Goal: Information Seeking & Learning: Learn about a topic

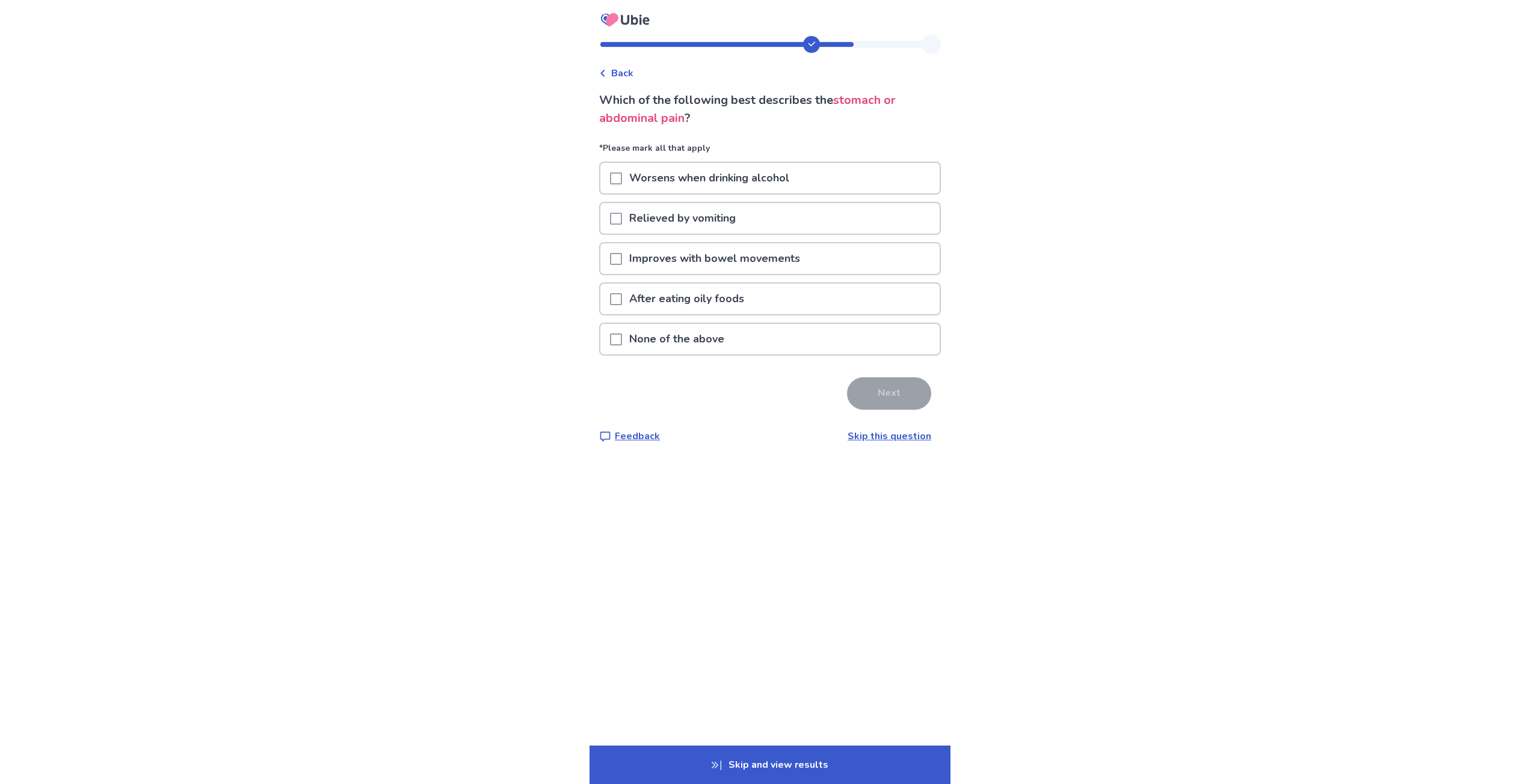
click at [622, 261] on span at bounding box center [615, 259] width 12 height 12
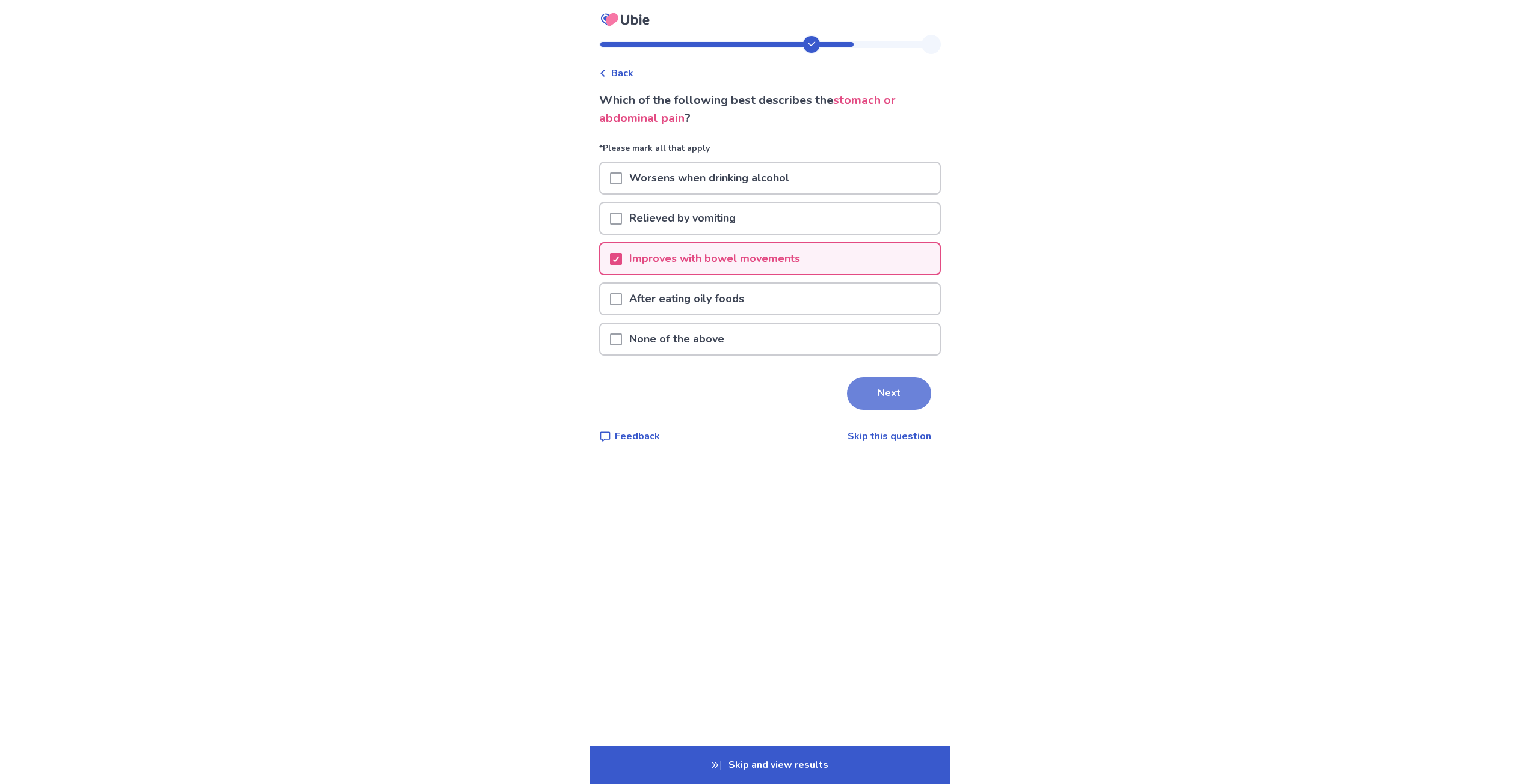
click at [884, 394] on button "Next" at bounding box center [889, 393] width 84 height 33
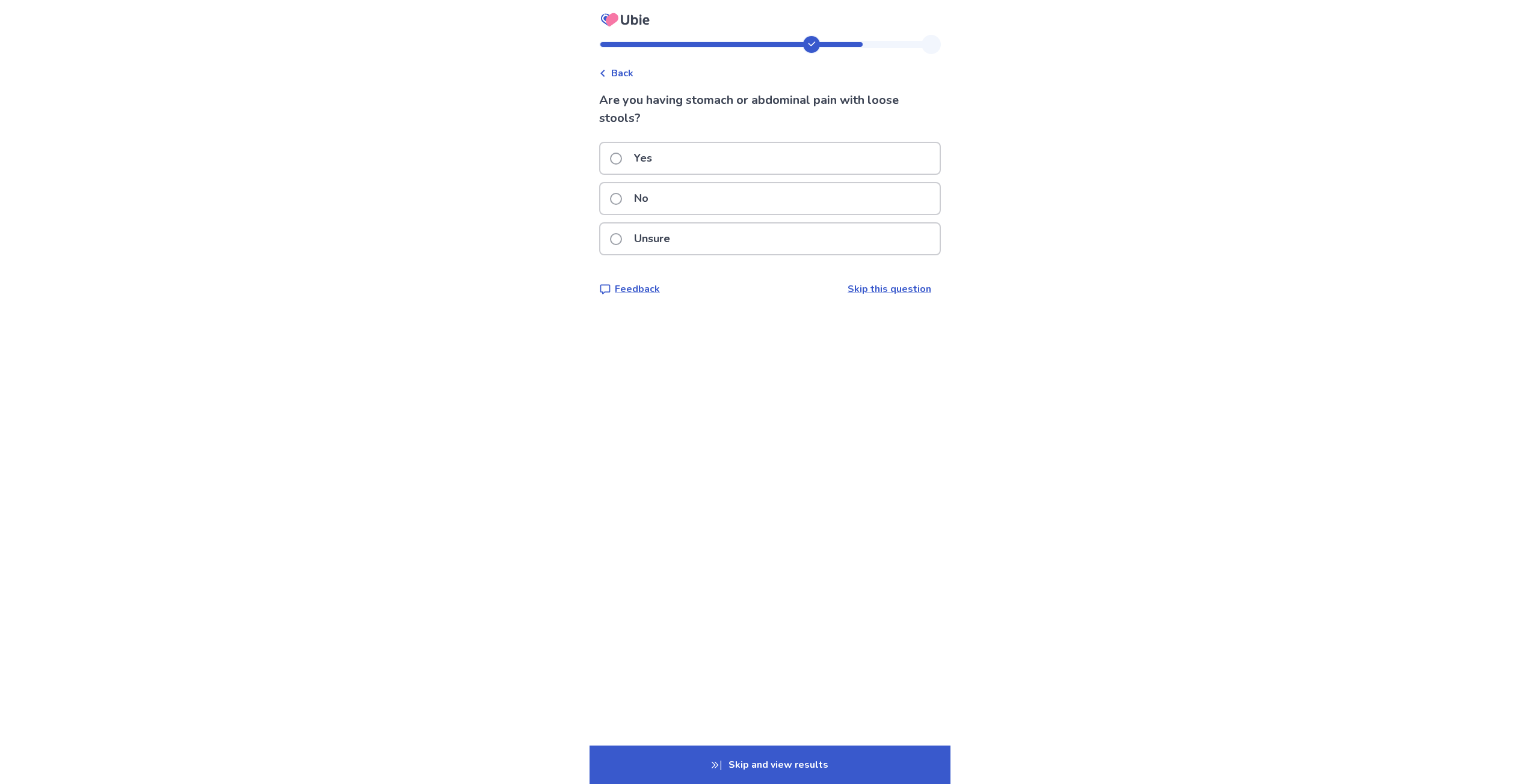
click at [666, 163] on div "Yes" at bounding box center [770, 158] width 339 height 31
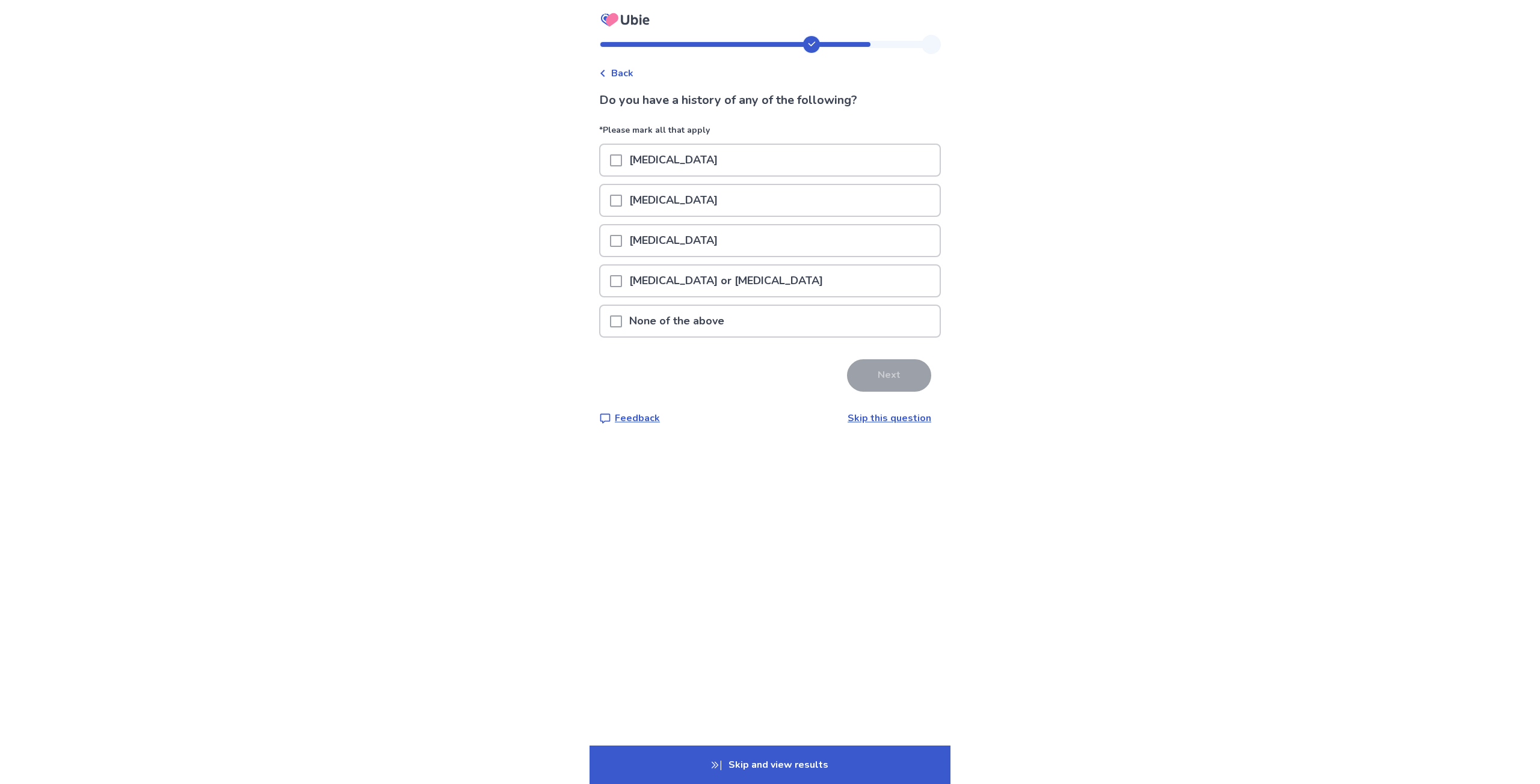
click at [698, 327] on p "None of the above" at bounding box center [676, 321] width 109 height 31
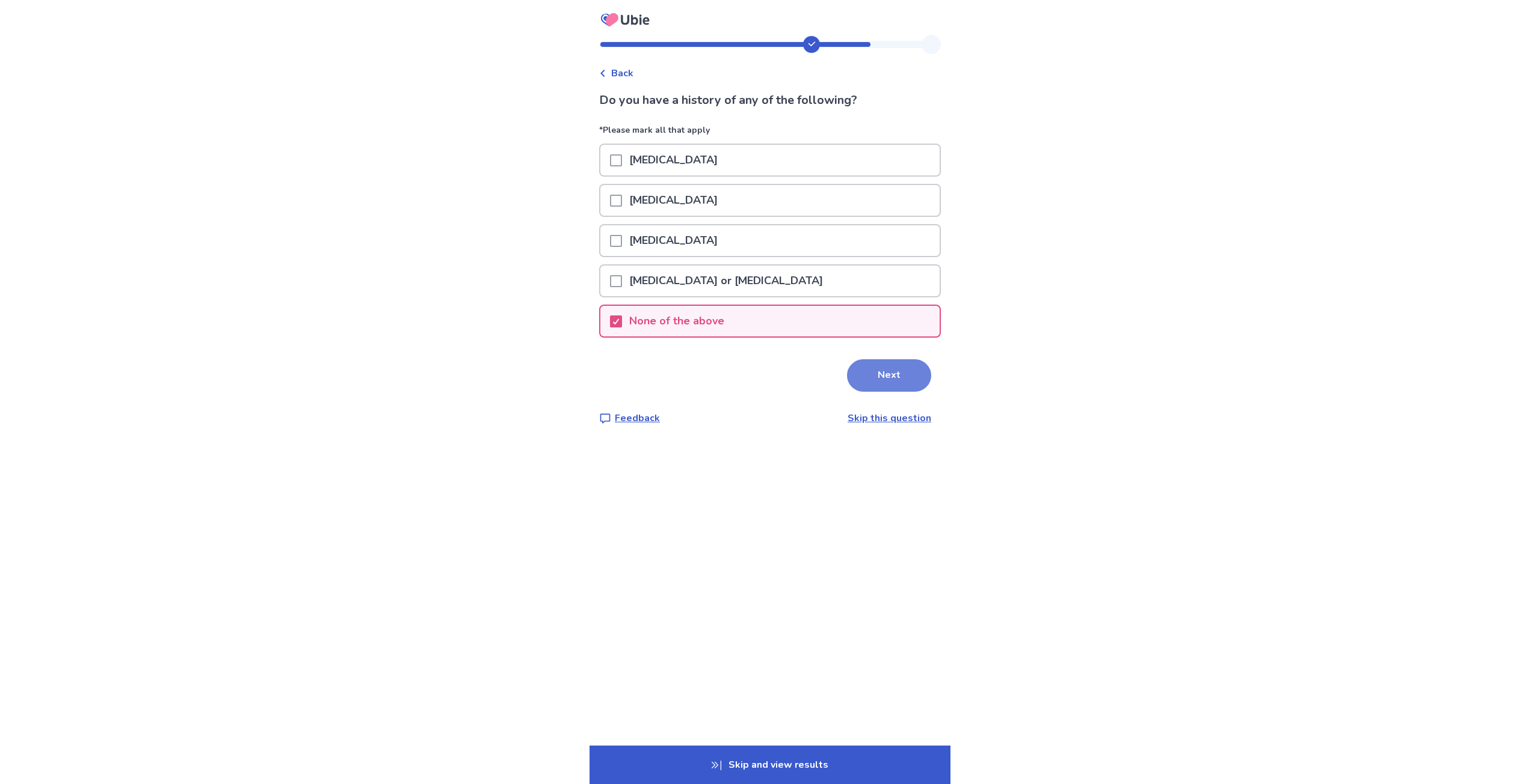
click at [888, 379] on button "Next" at bounding box center [889, 375] width 84 height 33
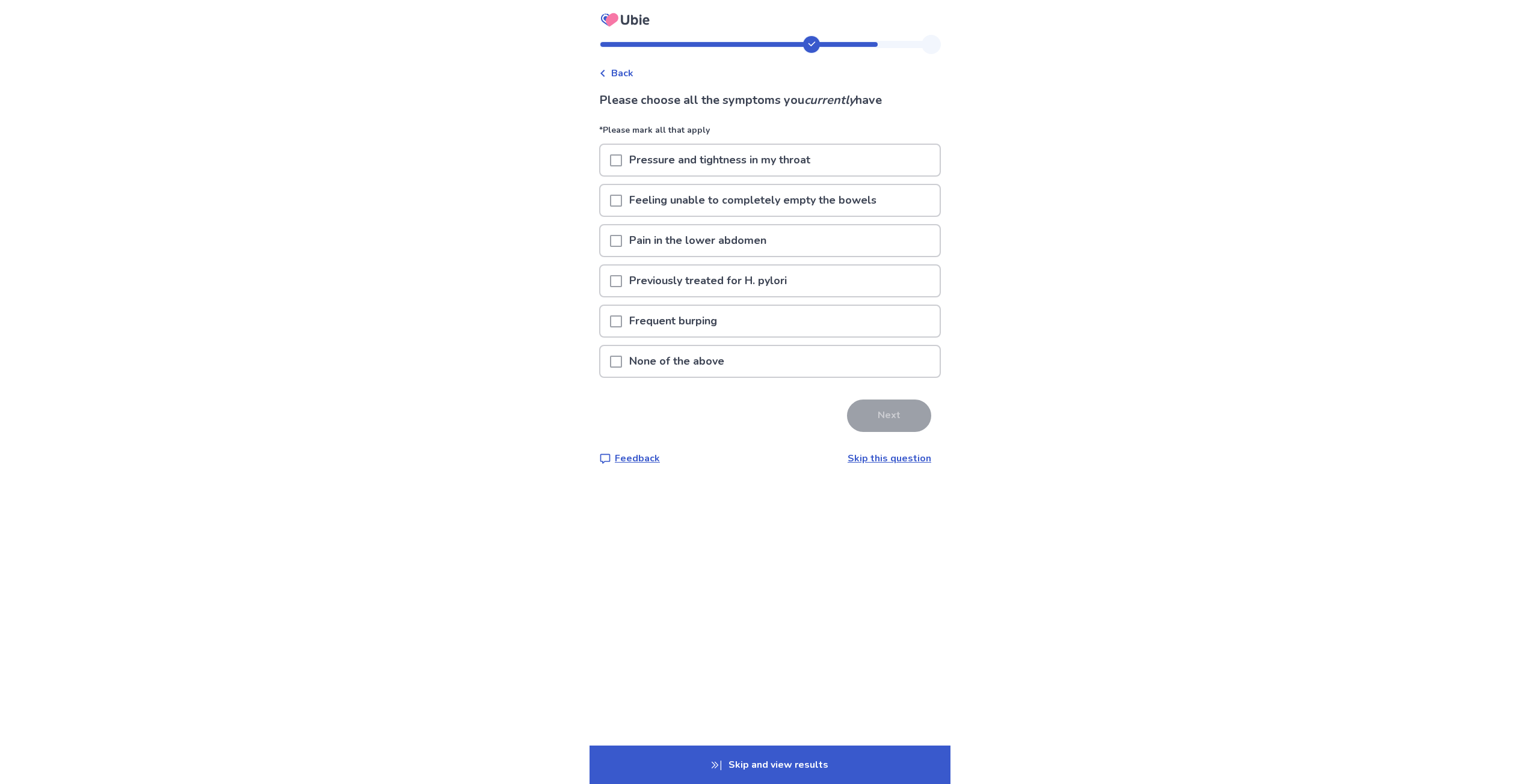
click at [728, 342] on div "Frequent burping" at bounding box center [770, 325] width 342 height 40
click at [753, 356] on div "None of the above" at bounding box center [770, 361] width 339 height 31
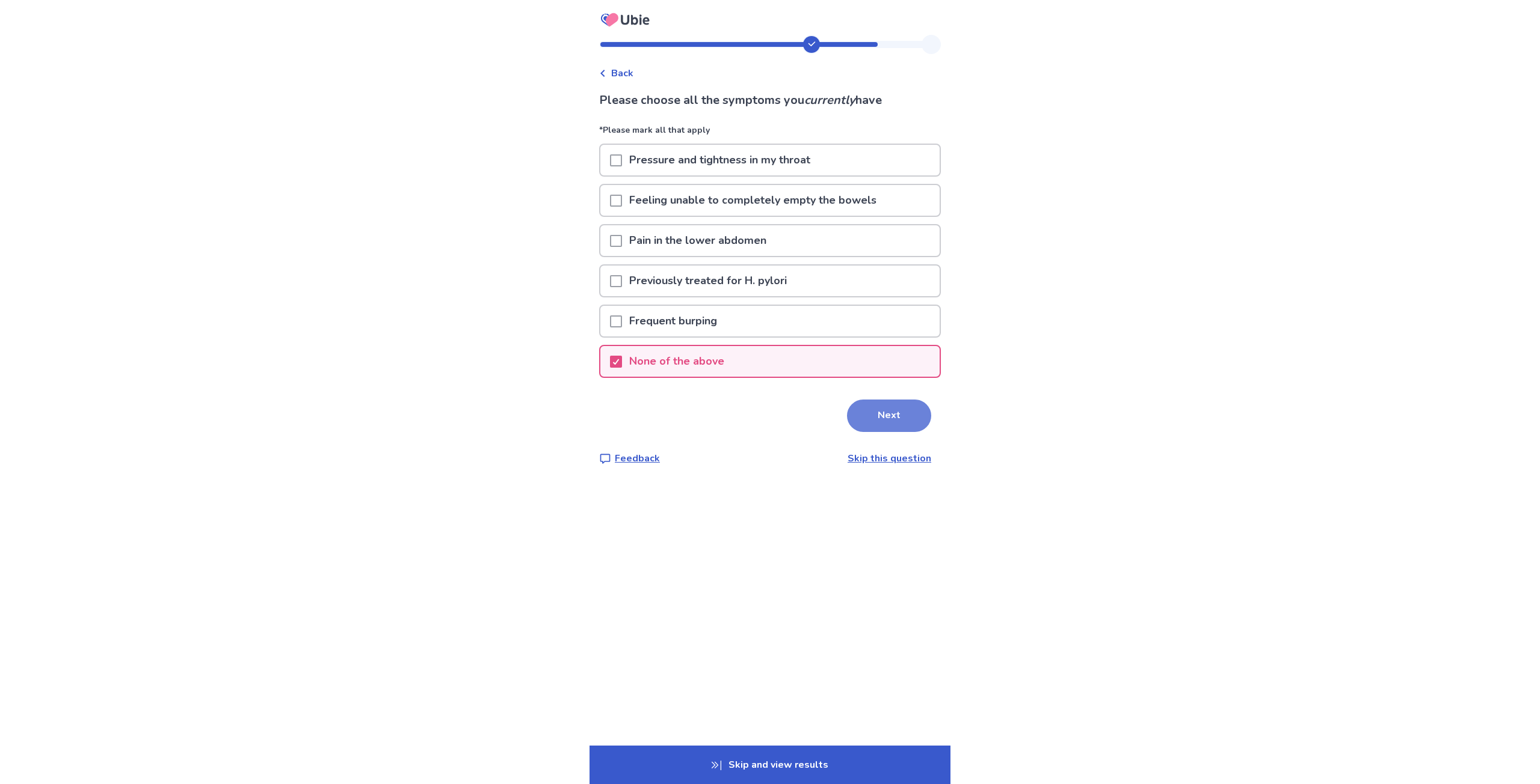
click at [923, 421] on button "Next" at bounding box center [889, 415] width 84 height 33
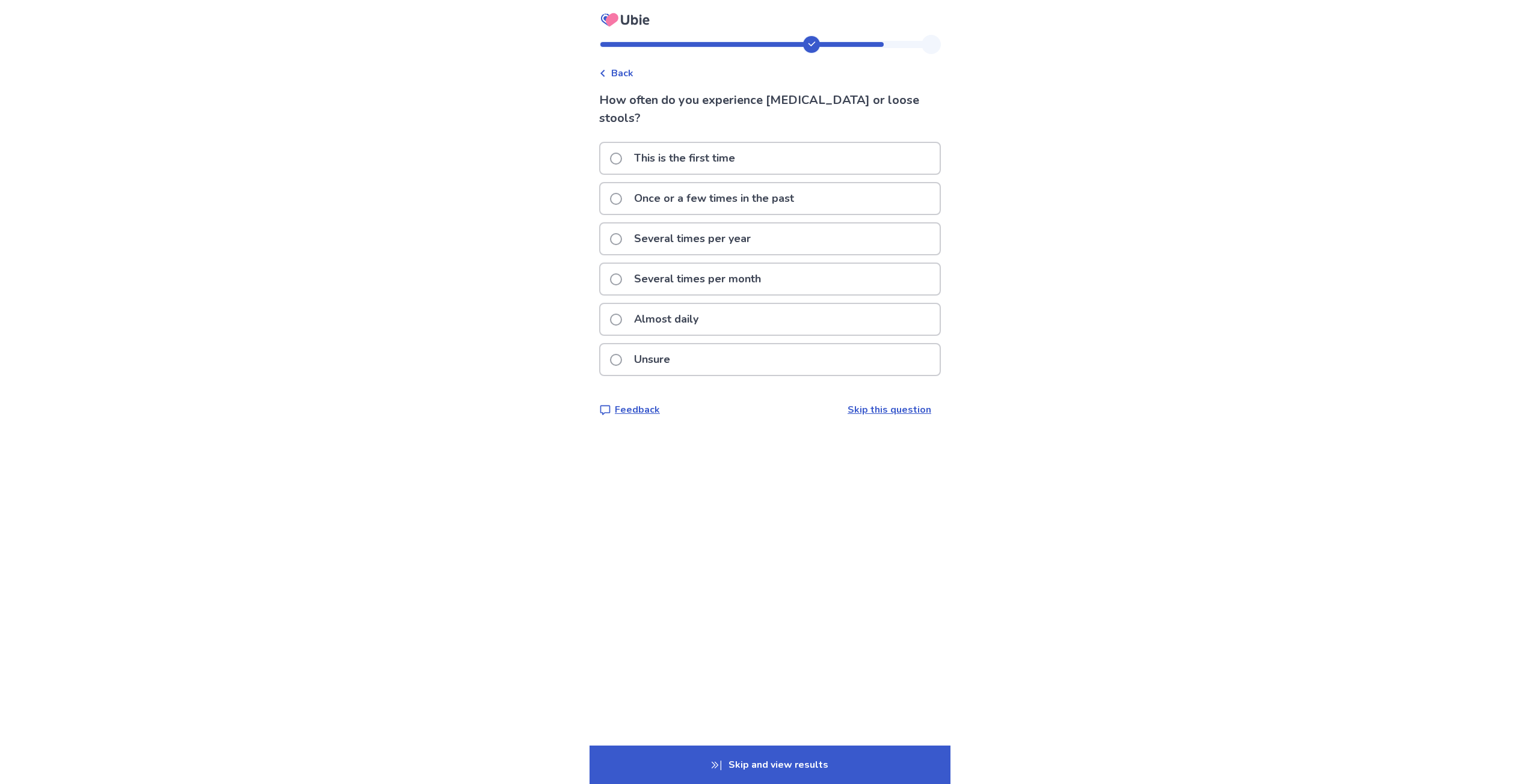
click at [728, 264] on p "Several times per month" at bounding box center [697, 279] width 141 height 31
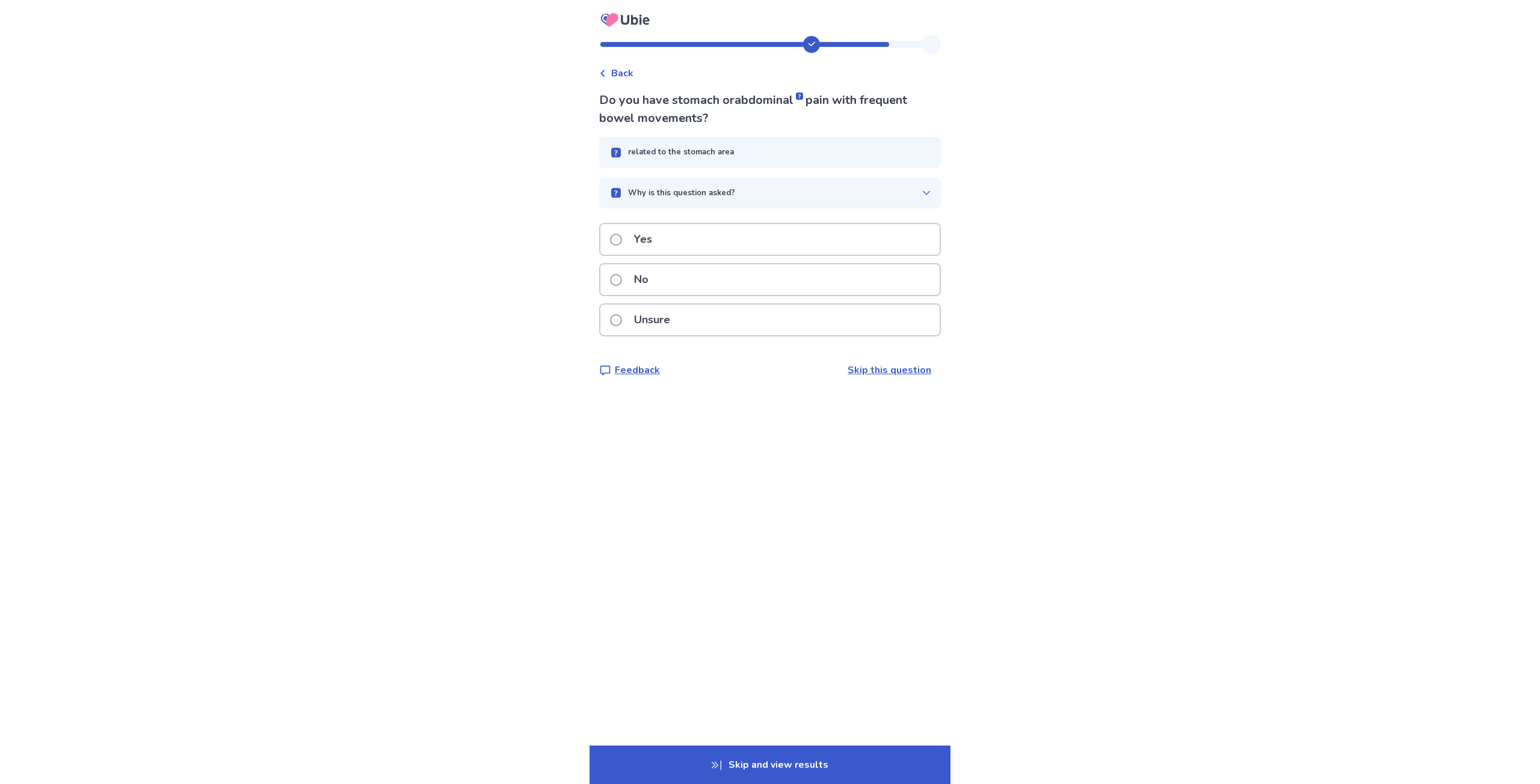
click at [706, 243] on div "Yes" at bounding box center [770, 239] width 339 height 31
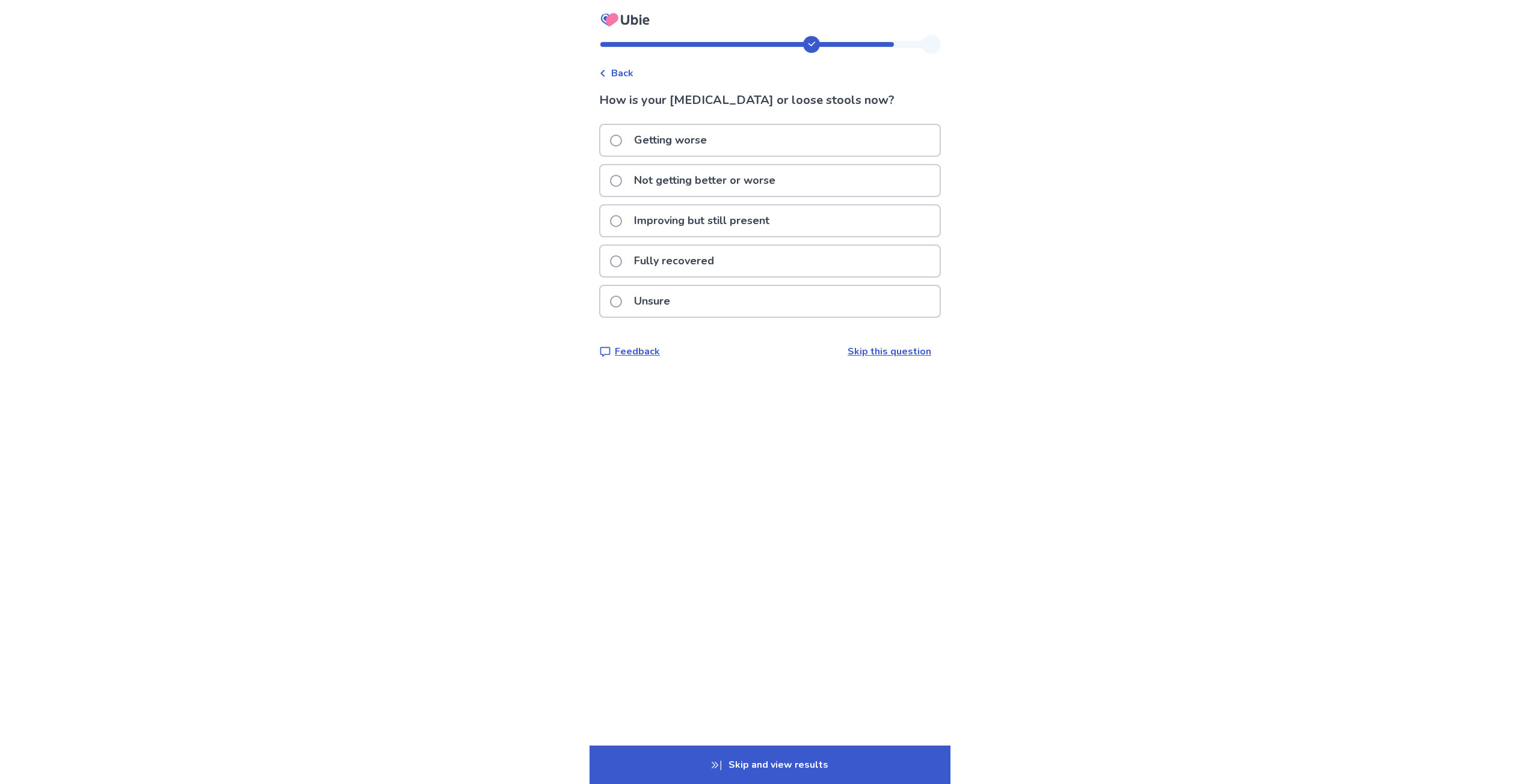
click at [747, 222] on p "Improving but still present" at bounding box center [701, 220] width 149 height 31
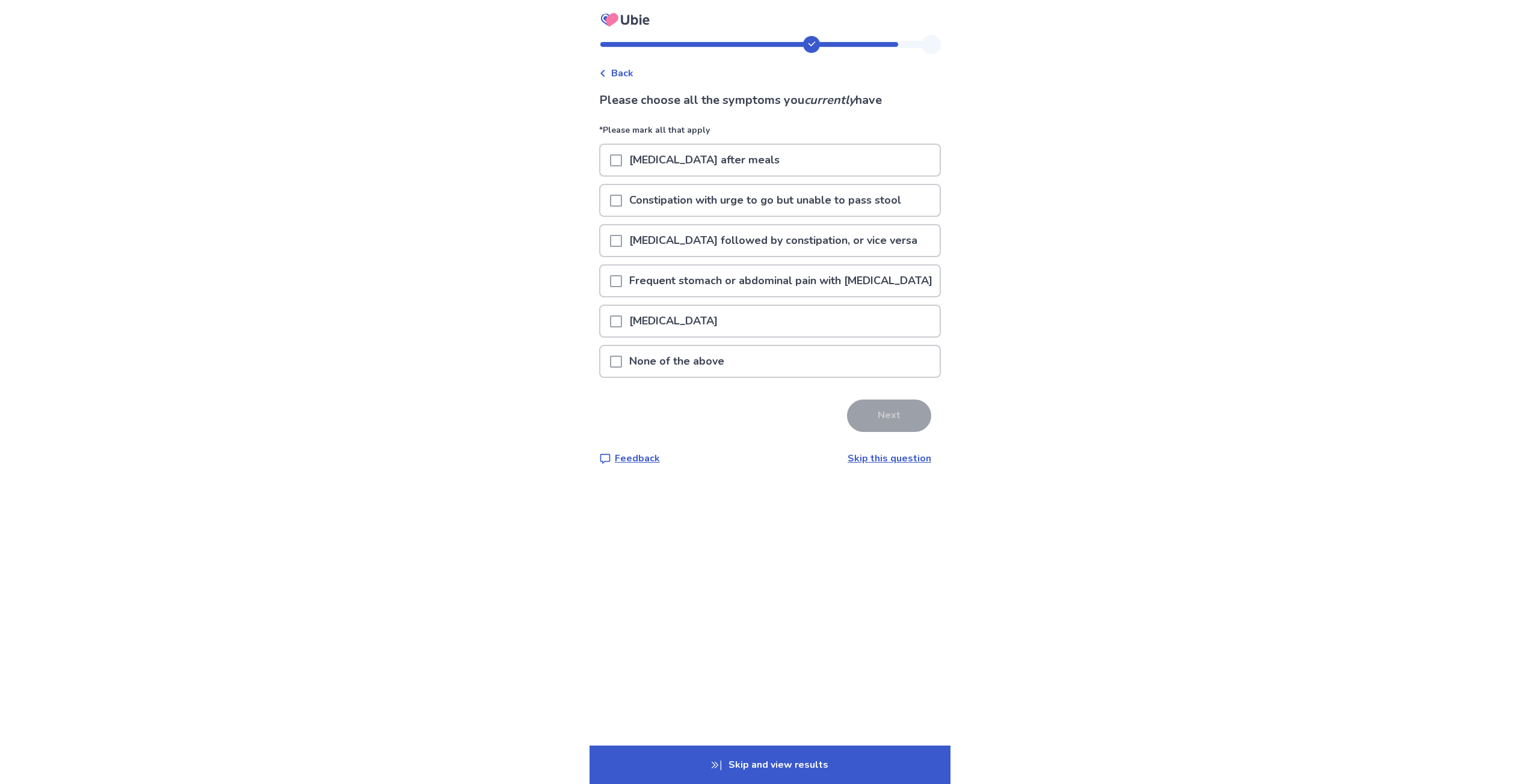
click at [723, 293] on p "Frequent stomach or abdominal pain with [MEDICAL_DATA]" at bounding box center [781, 281] width 318 height 31
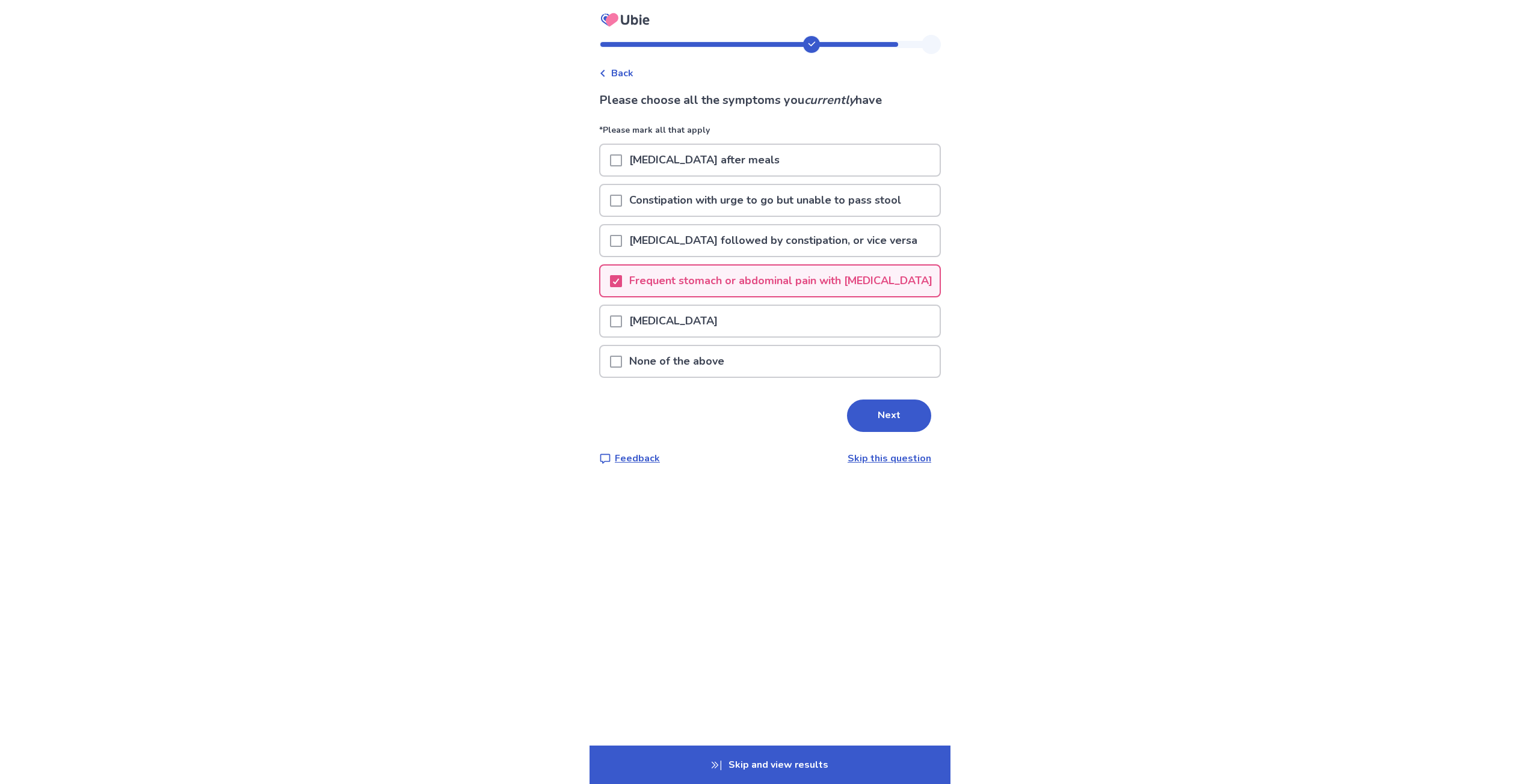
click at [757, 243] on p "[MEDICAL_DATA] followed by constipation, or vice versa" at bounding box center [773, 241] width 303 height 31
click at [877, 418] on button "Next" at bounding box center [889, 415] width 84 height 33
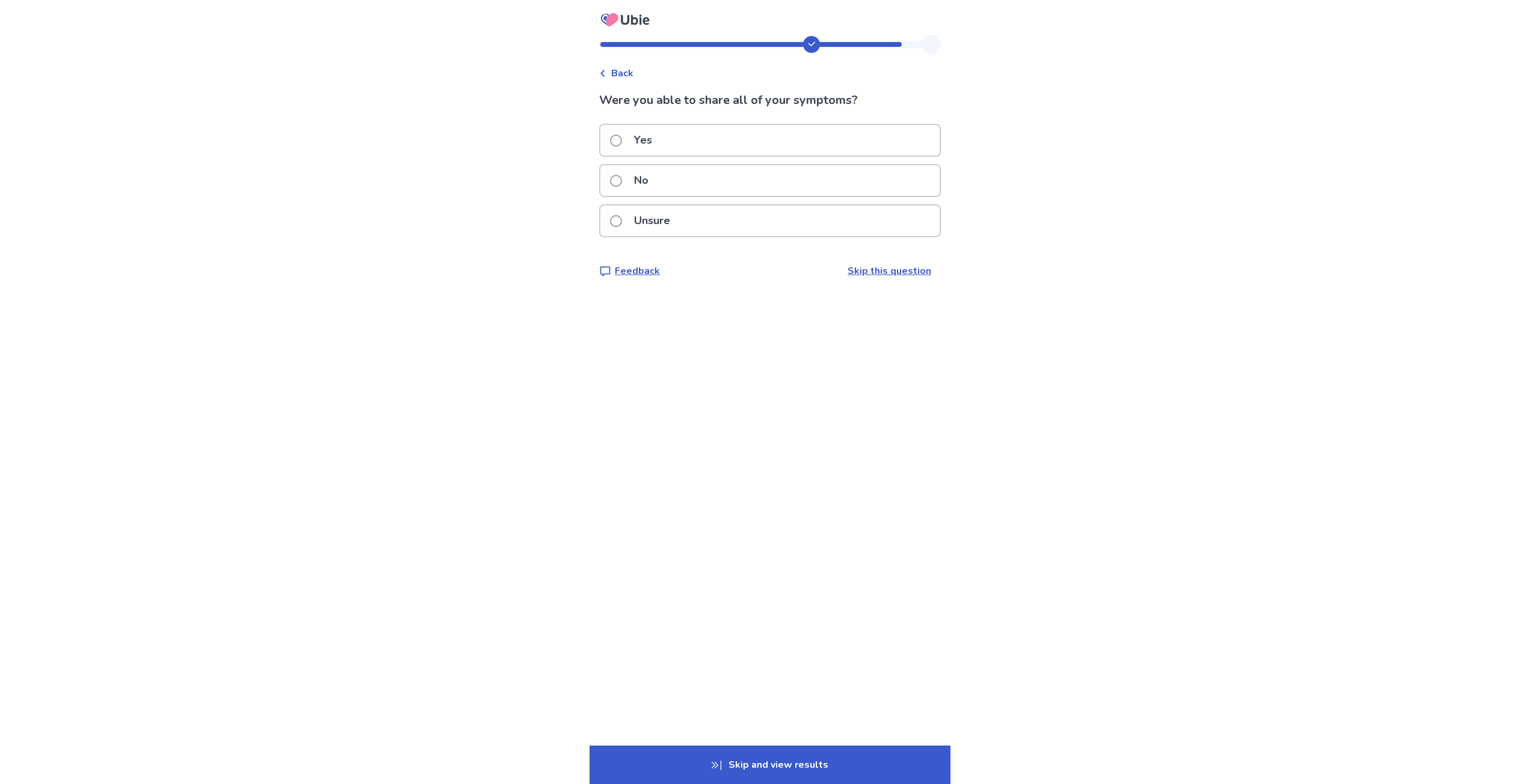
click at [769, 141] on div "Yes" at bounding box center [770, 140] width 339 height 31
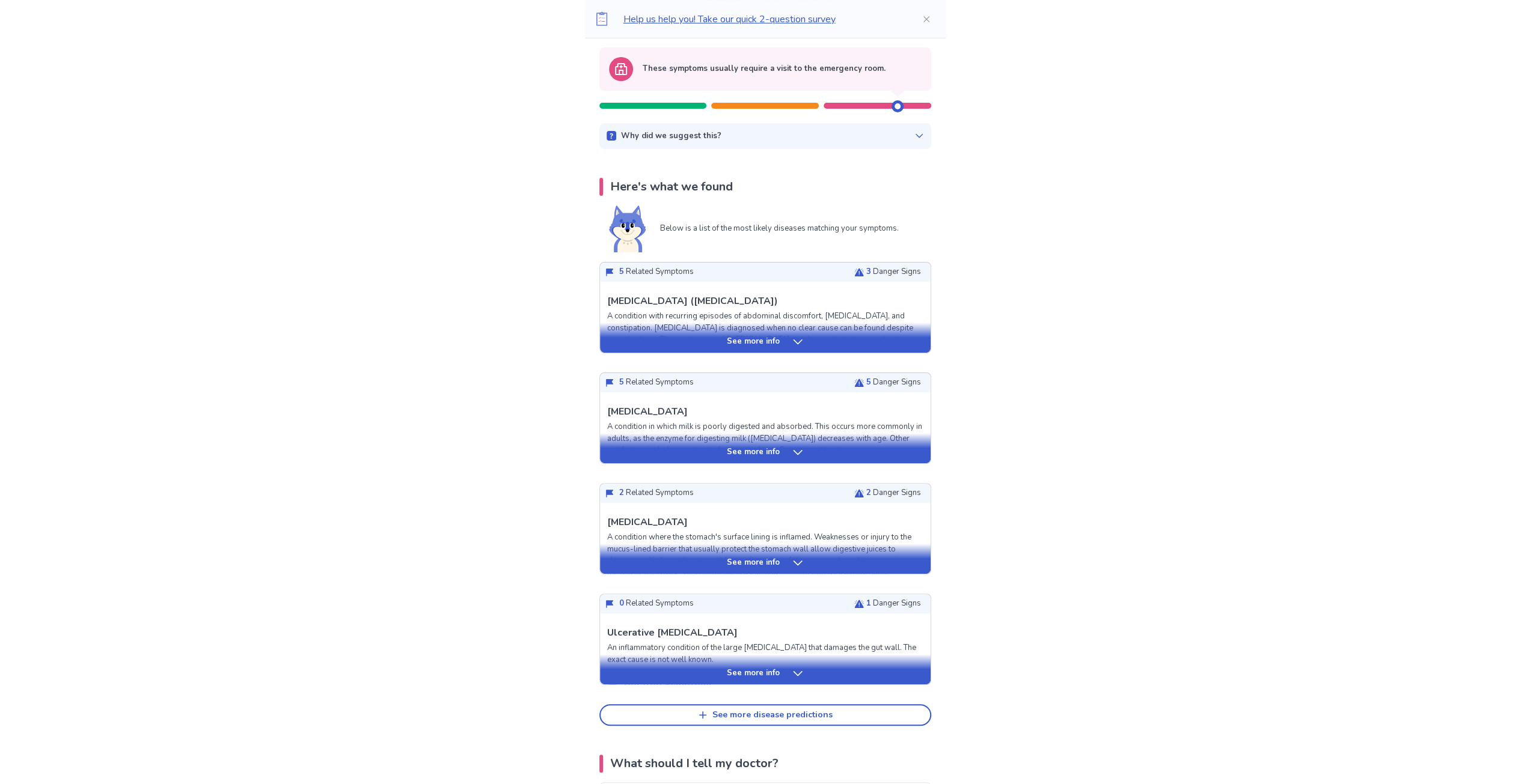
scroll to position [120, 0]
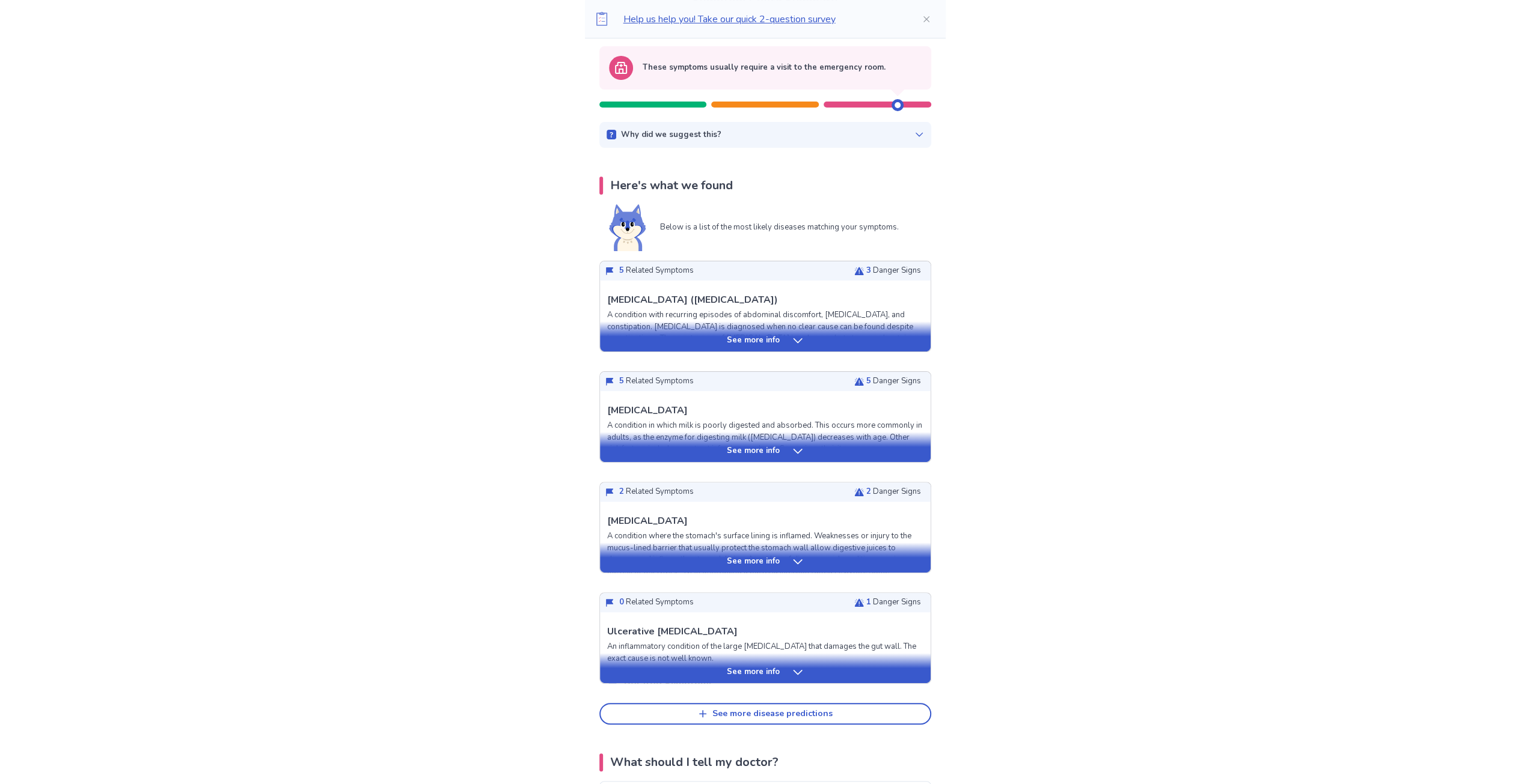
click at [798, 346] on div "See more info" at bounding box center [765, 337] width 330 height 30
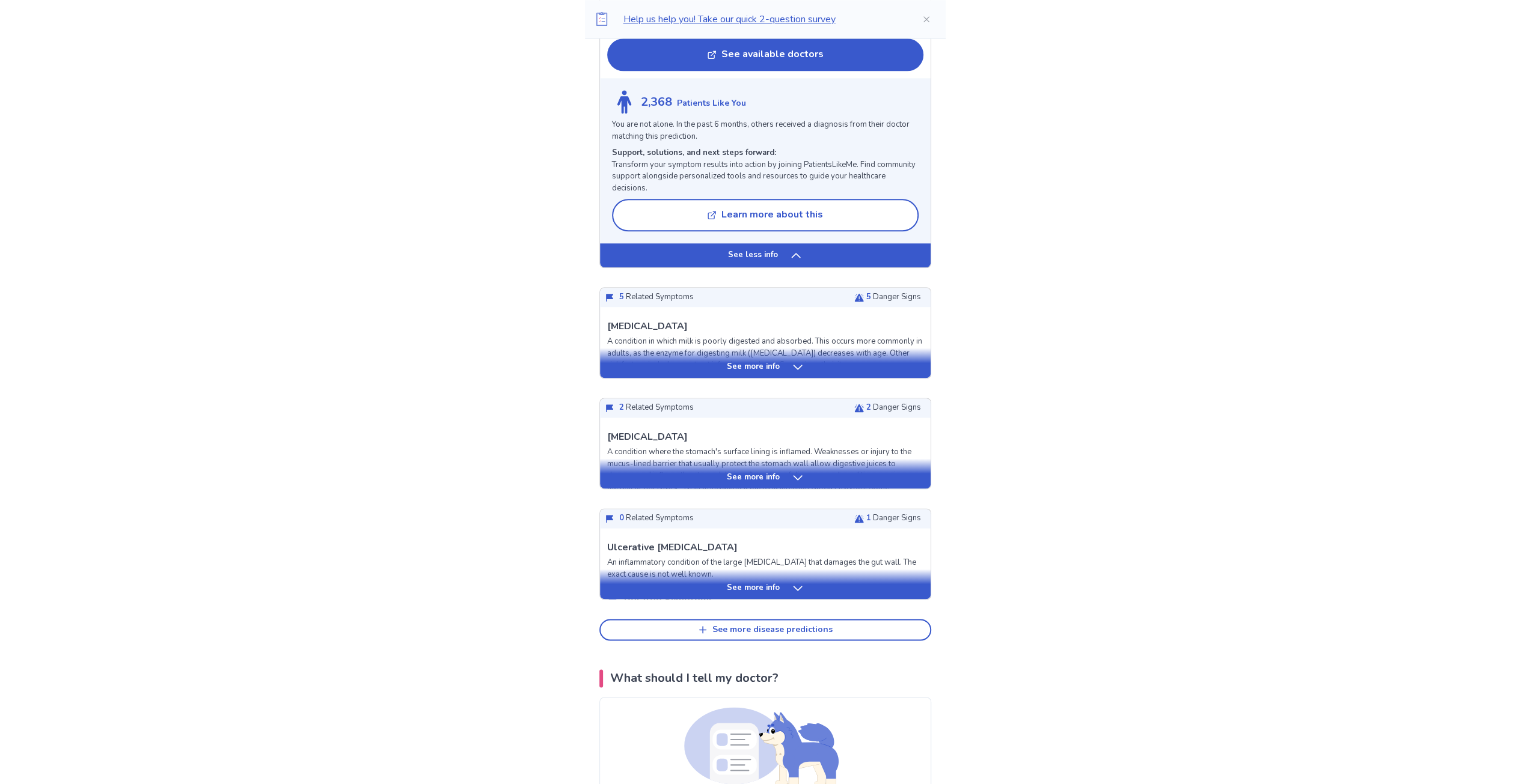
scroll to position [1623, 0]
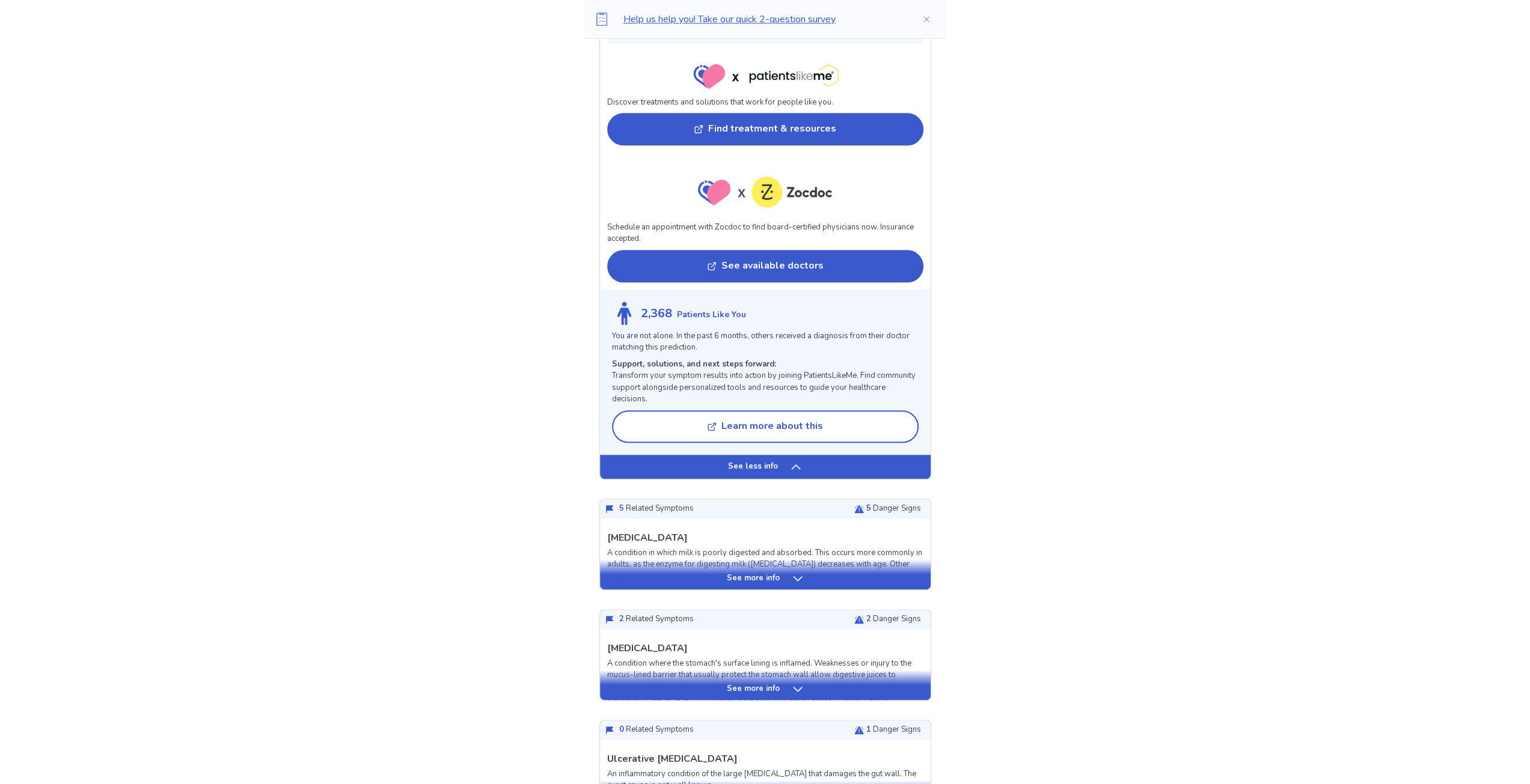
click at [810, 469] on div "See less info" at bounding box center [765, 468] width 330 height 24
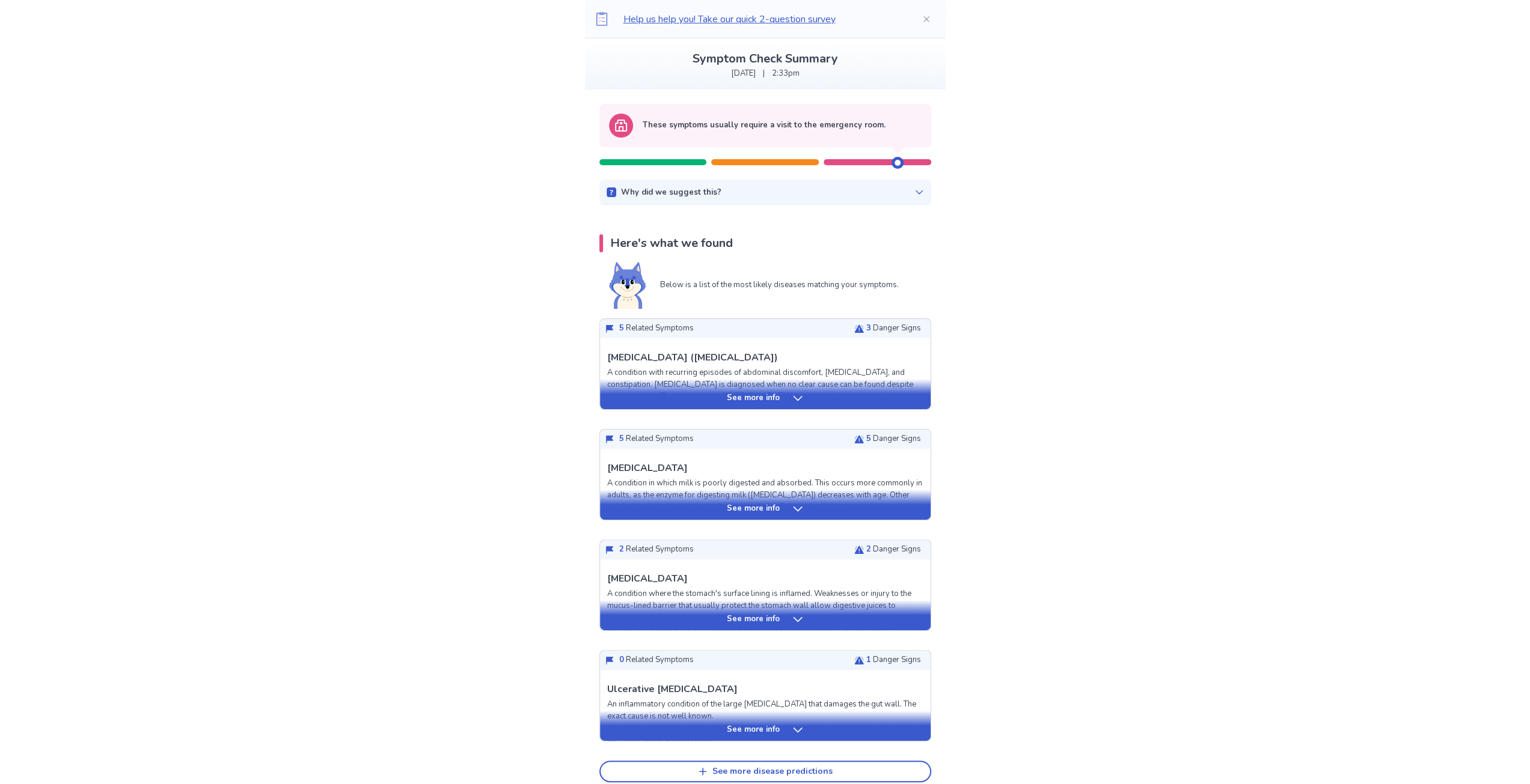
scroll to position [0, 0]
